Goal: Task Accomplishment & Management: Manage account settings

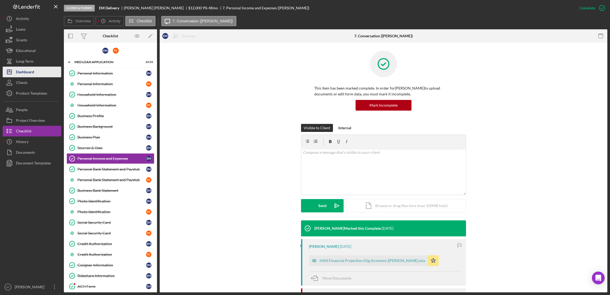
click at [20, 72] on div "Dashboard" at bounding box center [25, 73] width 18 height 12
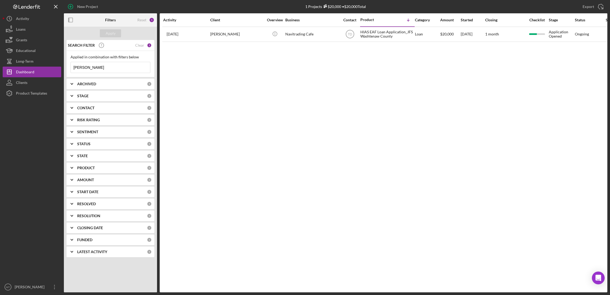
click at [90, 67] on input "[PERSON_NAME]" at bounding box center [110, 67] width 79 height 11
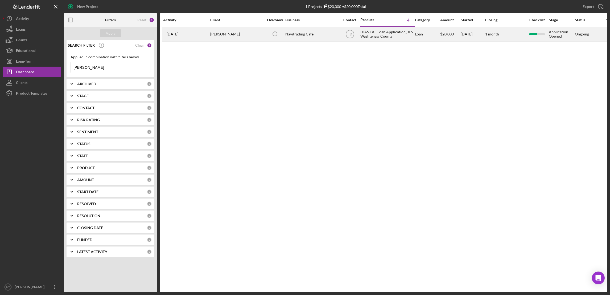
click at [375, 33] on div "HIAS EAF Loan Application_JFS Washtenaw County" at bounding box center [386, 34] width 53 height 14
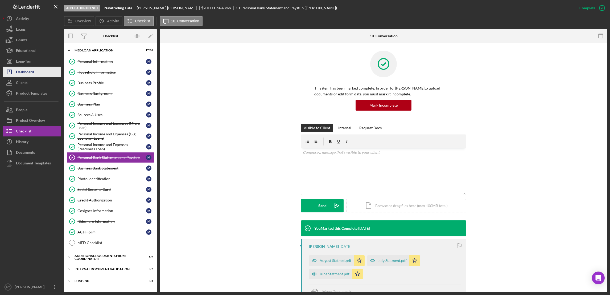
click at [27, 73] on div "Dashboard" at bounding box center [25, 73] width 18 height 12
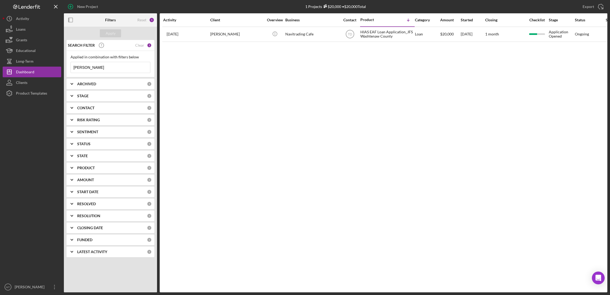
drag, startPoint x: 98, startPoint y: 67, endPoint x: 64, endPoint y: 70, distance: 34.2
click at [64, 70] on div "SEARCH FILTER Clear 1 Applied in combination with filters below [PERSON_NAME] I…" at bounding box center [110, 150] width 93 height 221
type input "E"
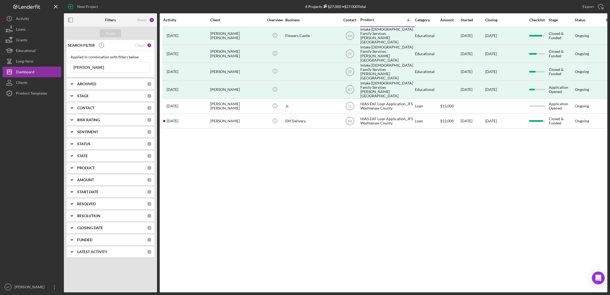
type input "[PERSON_NAME]"
click at [148, 84] on div "0" at bounding box center [149, 83] width 5 height 5
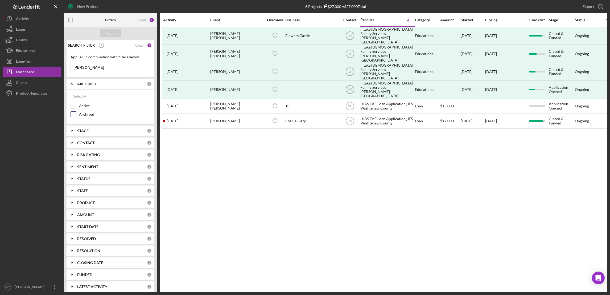
click at [87, 115] on label "Archived" at bounding box center [114, 113] width 71 height 5
click at [76, 115] on input "Archived" at bounding box center [73, 113] width 5 height 5
checkbox input "true"
click at [147, 131] on div "0" at bounding box center [149, 130] width 5 height 5
click at [101, 189] on label "Under Review" at bounding box center [114, 186] width 71 height 5
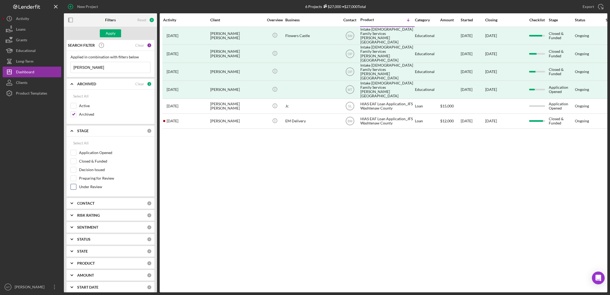
click at [76, 189] on input "Under Review" at bounding box center [73, 186] width 5 height 5
checkbox input "true"
click at [81, 177] on label "Preparing for Review" at bounding box center [114, 177] width 71 height 5
click at [76, 177] on input "Preparing for Review" at bounding box center [73, 177] width 5 height 5
checkbox input "true"
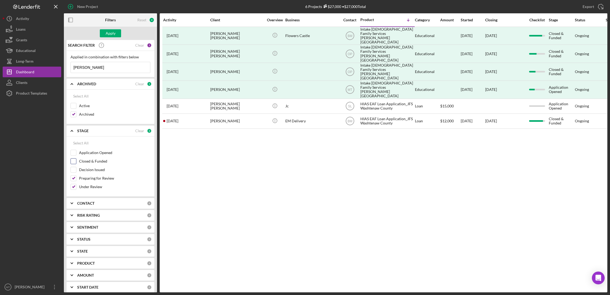
click at [79, 165] on div "Closed & Funded" at bounding box center [111, 162] width 80 height 9
click at [81, 169] on label "Decision Issued" at bounding box center [114, 169] width 71 height 5
click at [76, 169] on input "Decision Issued" at bounding box center [73, 169] width 5 height 5
checkbox input "true"
click at [80, 163] on label "Closed & Funded" at bounding box center [114, 160] width 71 height 5
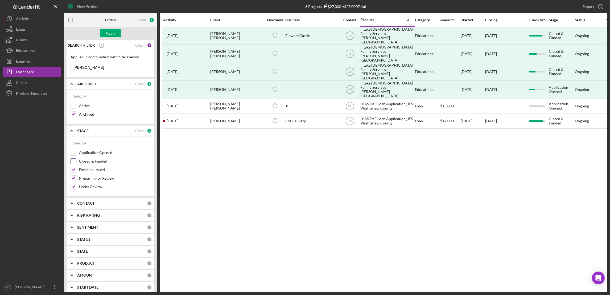
click at [76, 163] on input "Closed & Funded" at bounding box center [73, 160] width 5 height 5
checkbox input "true"
click at [82, 154] on label "Application Opened" at bounding box center [114, 152] width 71 height 5
click at [76, 154] on input "Application Opened" at bounding box center [73, 152] width 5 height 5
click at [137, 131] on div "Clear" at bounding box center [139, 130] width 9 height 4
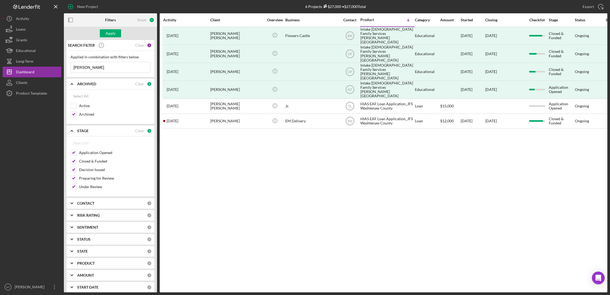
checkbox input "false"
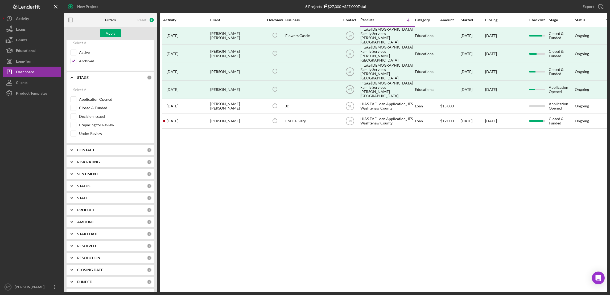
scroll to position [65, 0]
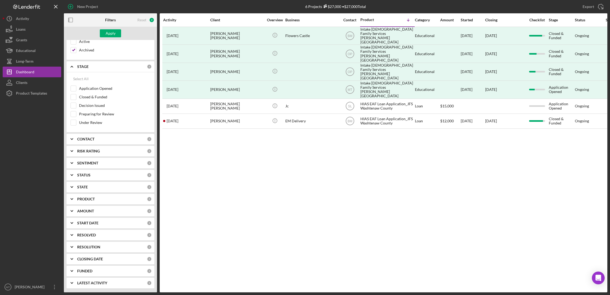
click at [87, 142] on div "CONTACT 0" at bounding box center [114, 139] width 74 height 11
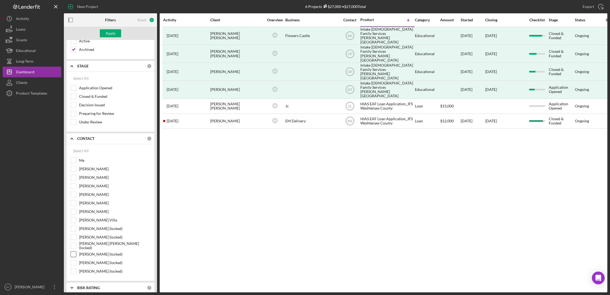
click at [73, 255] on input "[PERSON_NAME] (locked)" at bounding box center [73, 253] width 5 height 5
checkbox input "true"
click at [111, 35] on div "Apply" at bounding box center [111, 33] width 10 height 8
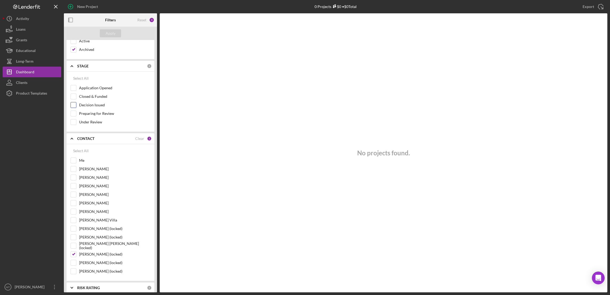
scroll to position [0, 0]
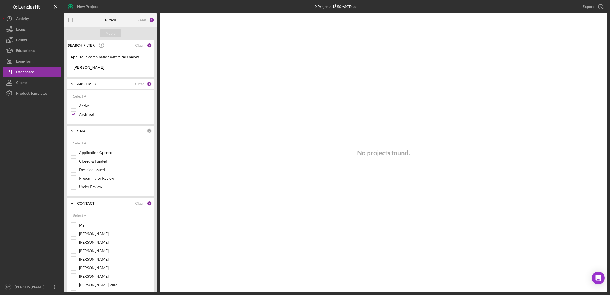
click at [92, 67] on input "[PERSON_NAME]" at bounding box center [110, 67] width 79 height 11
click at [72, 84] on polyline at bounding box center [72, 83] width 2 height 1
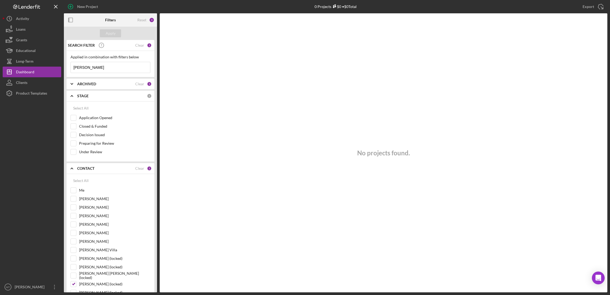
click at [72, 97] on icon "Icon/Expander" at bounding box center [71, 95] width 13 height 13
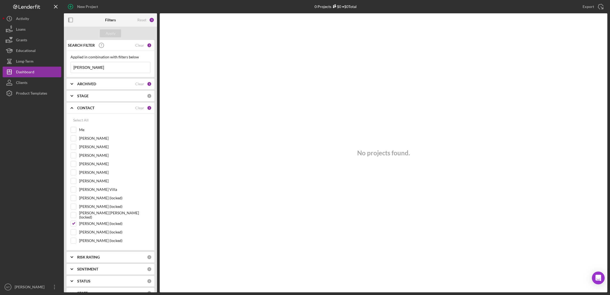
click at [74, 107] on icon "Icon/Expander" at bounding box center [71, 107] width 13 height 13
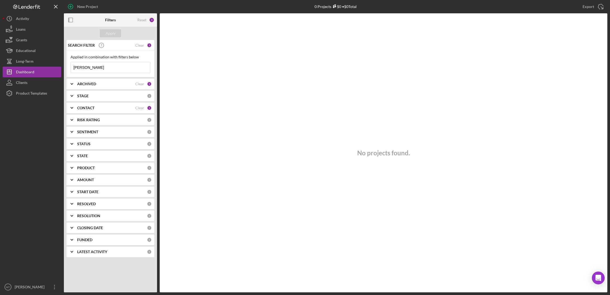
click at [115, 69] on input "[PERSON_NAME]" at bounding box center [110, 67] width 79 height 11
click at [143, 83] on div "Clear" at bounding box center [139, 84] width 9 height 4
click at [139, 107] on div "Clear" at bounding box center [139, 108] width 9 height 4
click at [102, 64] on input "[PERSON_NAME]" at bounding box center [110, 67] width 79 height 11
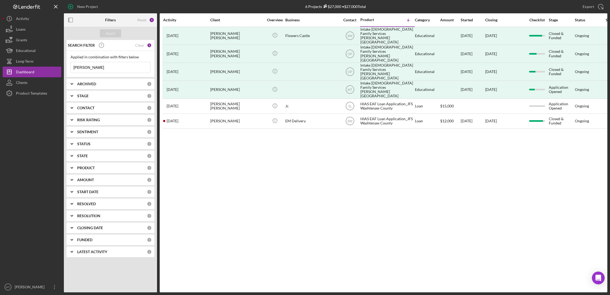
drag, startPoint x: 84, startPoint y: 67, endPoint x: 71, endPoint y: 65, distance: 13.4
click at [71, 65] on input "[PERSON_NAME]" at bounding box center [110, 67] width 79 height 11
paste input "[PERSON_NAME]"
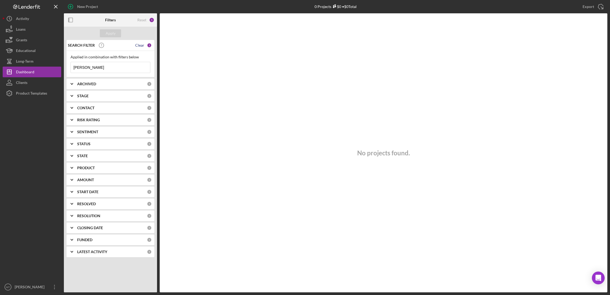
type input "[PERSON_NAME]"
click at [142, 45] on div "Clear" at bounding box center [139, 45] width 9 height 4
click at [84, 68] on input at bounding box center [110, 67] width 79 height 11
paste input "[PERSON_NAME]"
drag, startPoint x: 92, startPoint y: 67, endPoint x: 71, endPoint y: 69, distance: 21.7
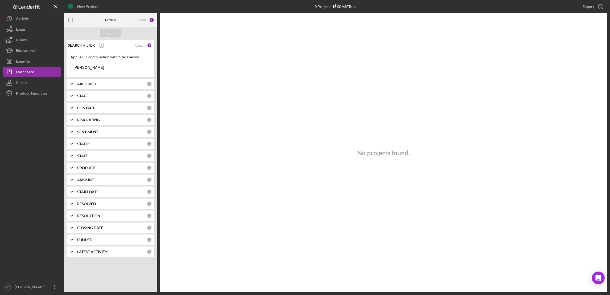
click at [71, 69] on input "[PERSON_NAME]" at bounding box center [110, 67] width 79 height 11
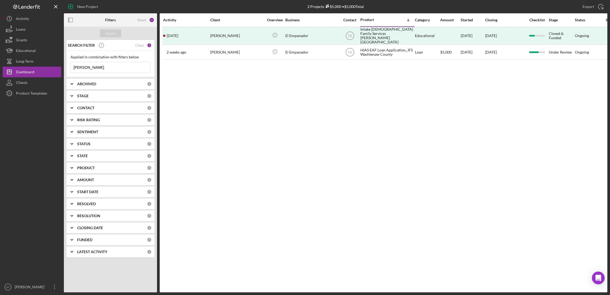
type input "[PERSON_NAME]"
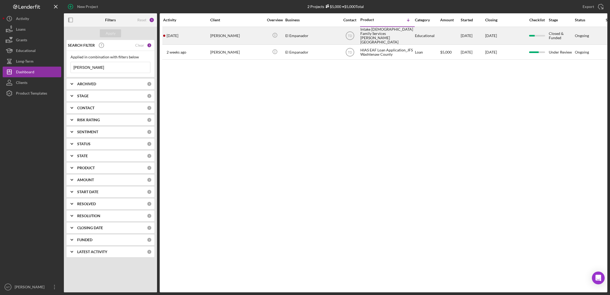
click at [375, 32] on div "Intake [DEMOGRAPHIC_DATA] Family Services [PERSON_NAME][GEOGRAPHIC_DATA]" at bounding box center [386, 35] width 53 height 17
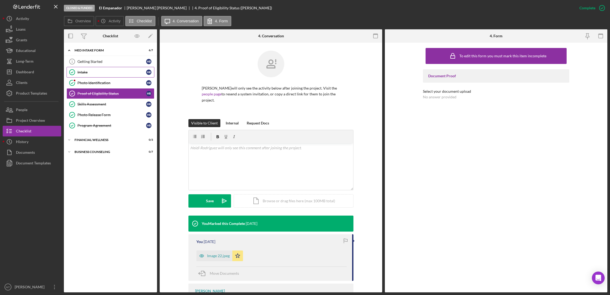
click at [92, 69] on link "Intake Intake H R" at bounding box center [111, 72] width 88 height 11
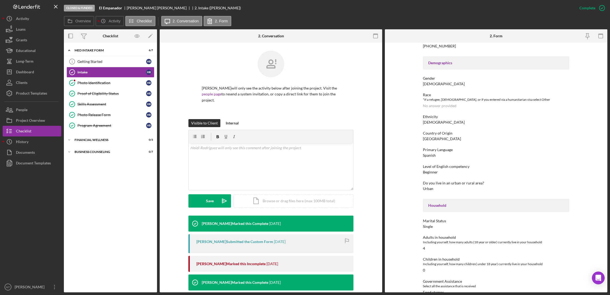
scroll to position [487, 0]
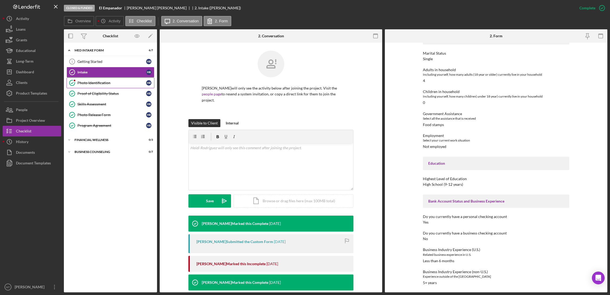
click at [74, 85] on icon "Photo Identification" at bounding box center [71, 82] width 13 height 13
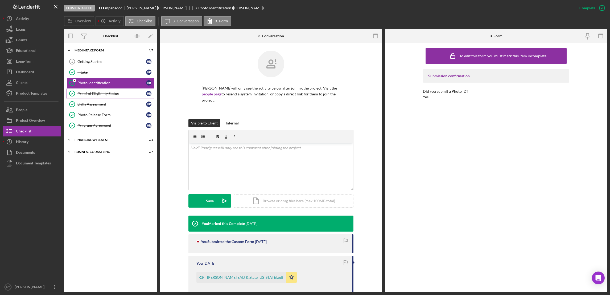
click at [92, 91] on link "Proof of Eligibility Status Proof of Eligibility Status H R" at bounding box center [111, 93] width 88 height 11
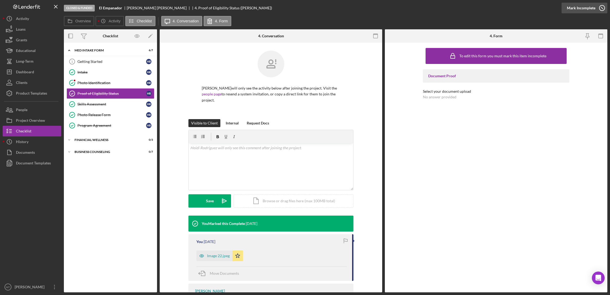
click at [455, 7] on div "Mark Incomplete" at bounding box center [581, 8] width 28 height 11
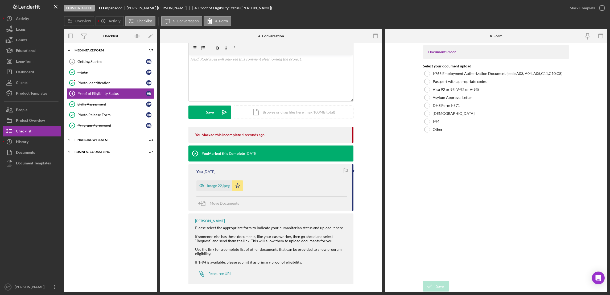
scroll to position [91, 0]
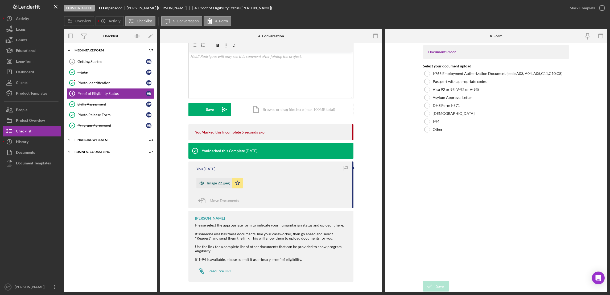
click at [218, 182] on div "Image 22.jpeg" at bounding box center [218, 183] width 23 height 4
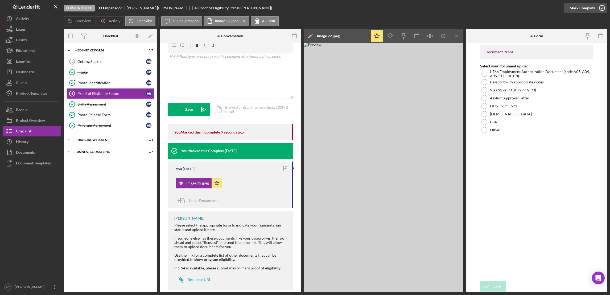
click at [455, 6] on div "Mark Complete" at bounding box center [582, 8] width 26 height 11
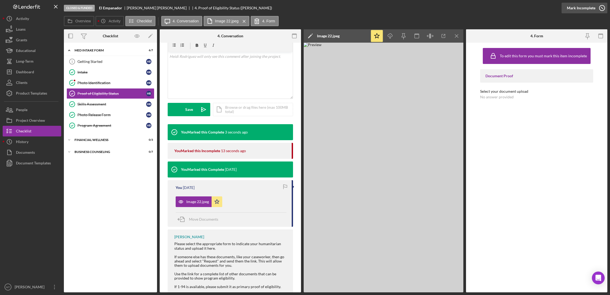
click at [455, 7] on div "Mark Incomplete" at bounding box center [581, 8] width 28 height 11
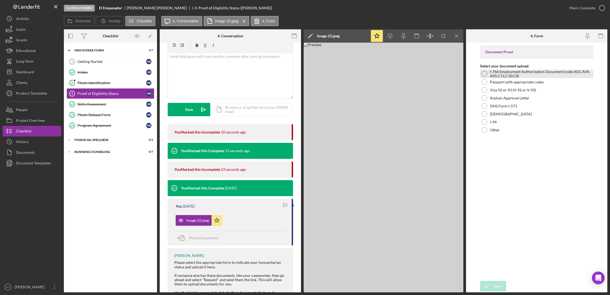
drag, startPoint x: 485, startPoint y: 72, endPoint x: 484, endPoint y: 75, distance: 2.8
click at [455, 73] on div at bounding box center [484, 74] width 6 height 6
click at [455, 6] on div "Mark Complete" at bounding box center [582, 8] width 26 height 11
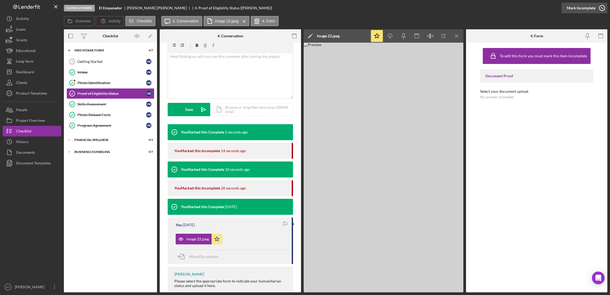
click at [455, 7] on div "Mark Incomplete" at bounding box center [581, 8] width 28 height 11
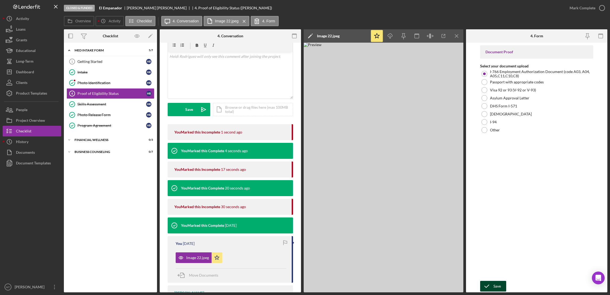
drag, startPoint x: 494, startPoint y: 286, endPoint x: 487, endPoint y: 272, distance: 16.1
click at [455, 286] on div "Save" at bounding box center [496, 285] width 7 height 11
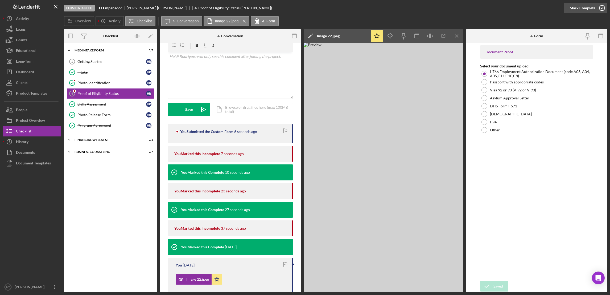
click at [455, 7] on div "Mark Complete" at bounding box center [582, 8] width 26 height 11
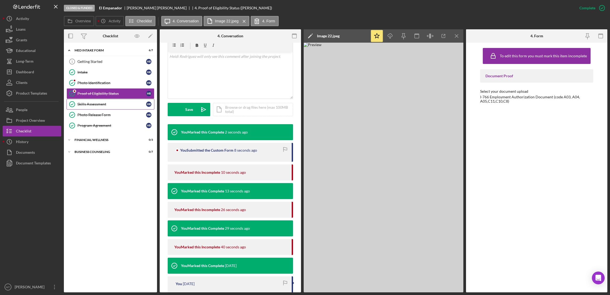
click at [96, 105] on div "Skills Assessment" at bounding box center [111, 104] width 69 height 4
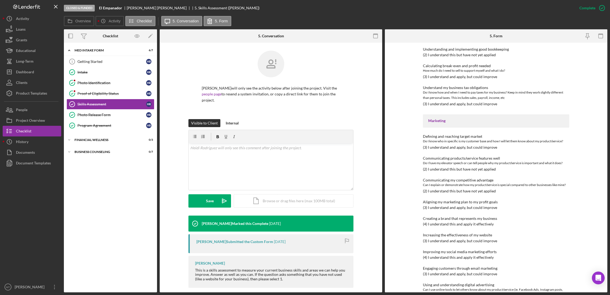
scroll to position [239, 0]
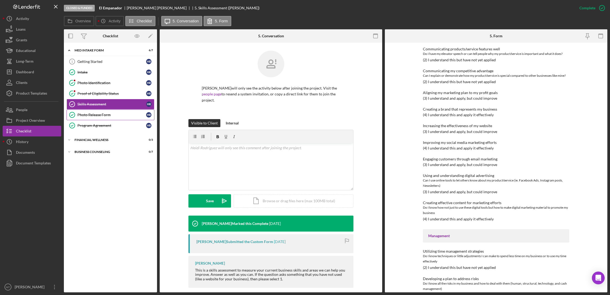
click at [90, 115] on div "Photo Release Form" at bounding box center [111, 115] width 69 height 4
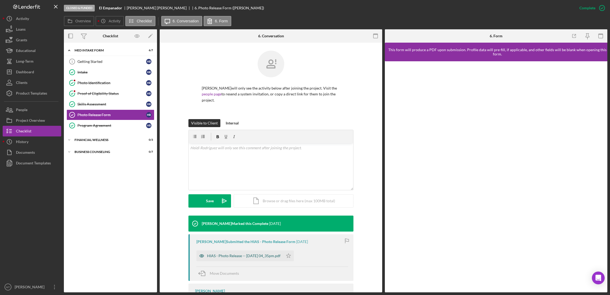
click at [237, 254] on div "HIAS - Photo Release -- [DATE] 04_35pm.pdf" at bounding box center [243, 255] width 73 height 4
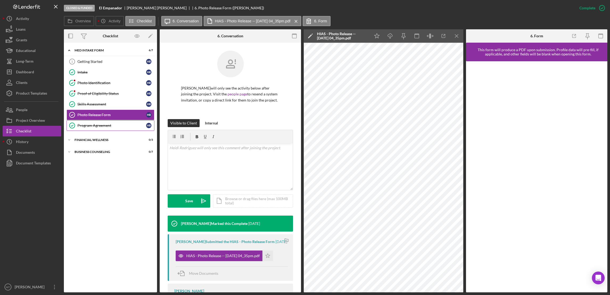
click at [101, 129] on link "Program Agreement Program Agreement H R" at bounding box center [111, 125] width 88 height 11
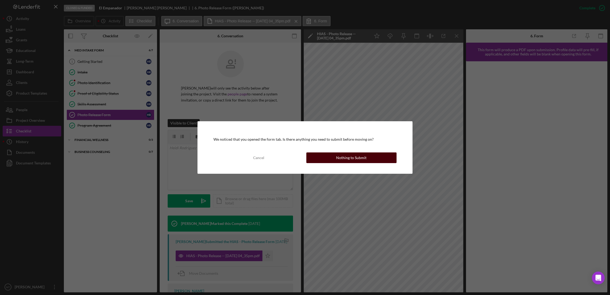
click at [358, 154] on div "Nothing to Submit" at bounding box center [351, 157] width 30 height 11
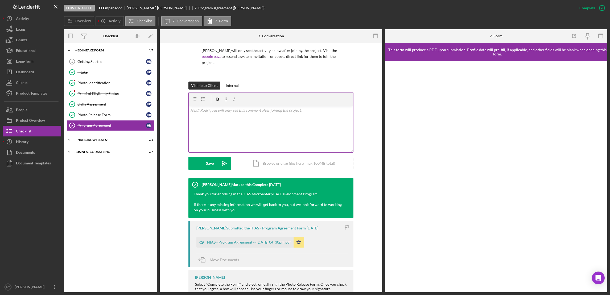
scroll to position [66, 0]
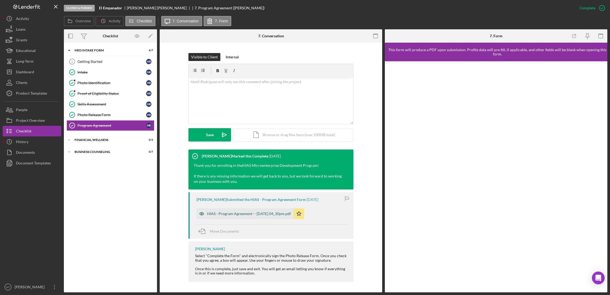
click at [242, 215] on div "HIAS - Program Agreement -- [DATE] 04_30pm.pdf" at bounding box center [249, 213] width 84 height 4
